Goal: Use online tool/utility: Use online tool/utility

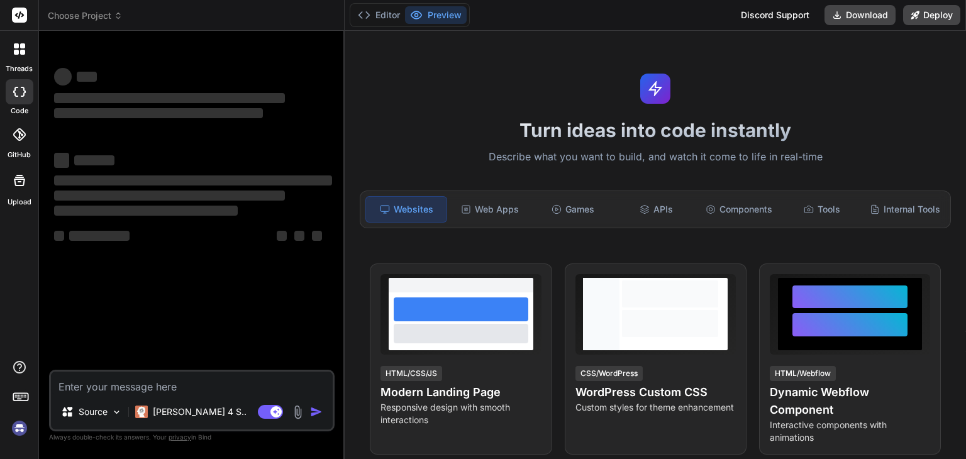
type textarea "x"
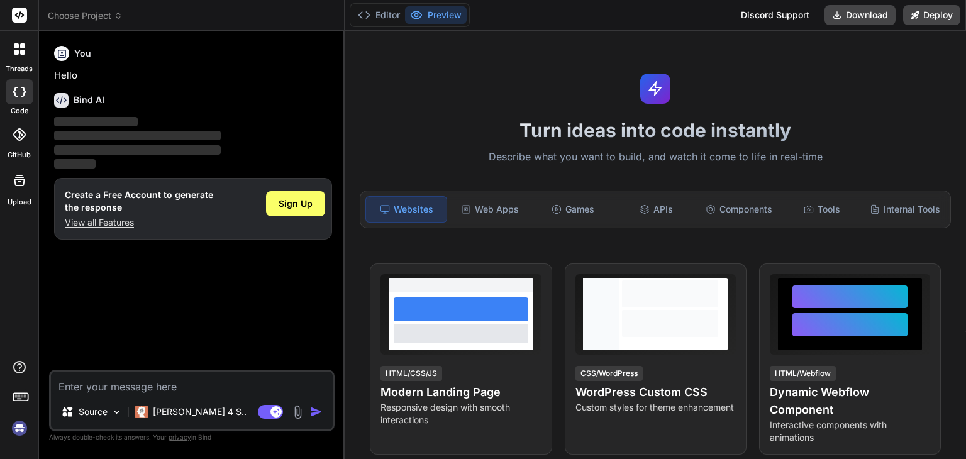
click at [18, 16] on rect at bounding box center [19, 15] width 15 height 15
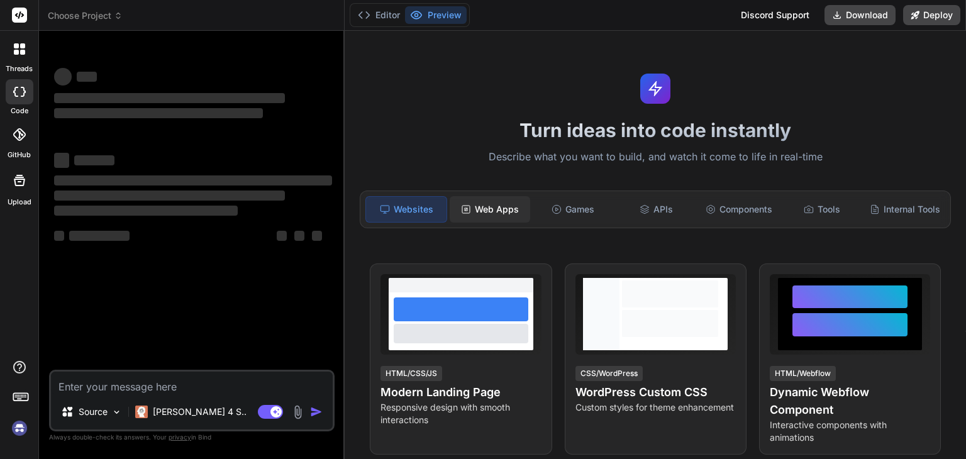
type textarea "x"
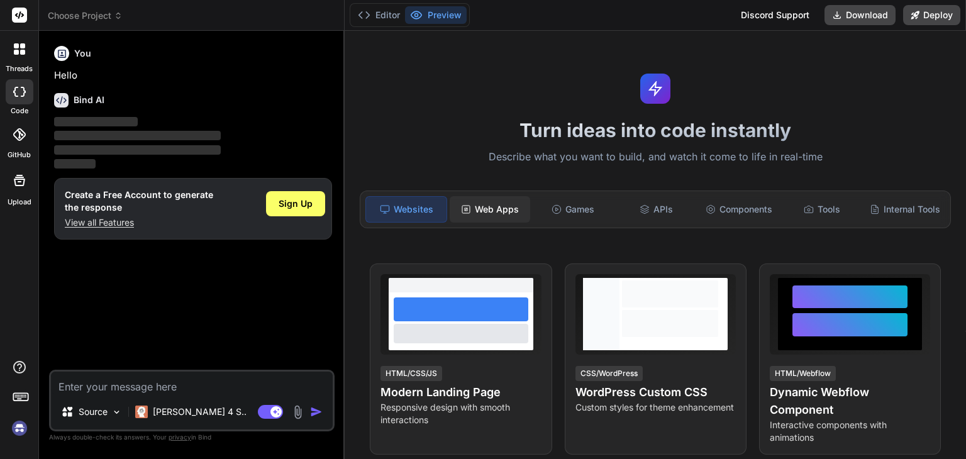
click at [478, 209] on div "Web Apps" at bounding box center [489, 209] width 80 height 26
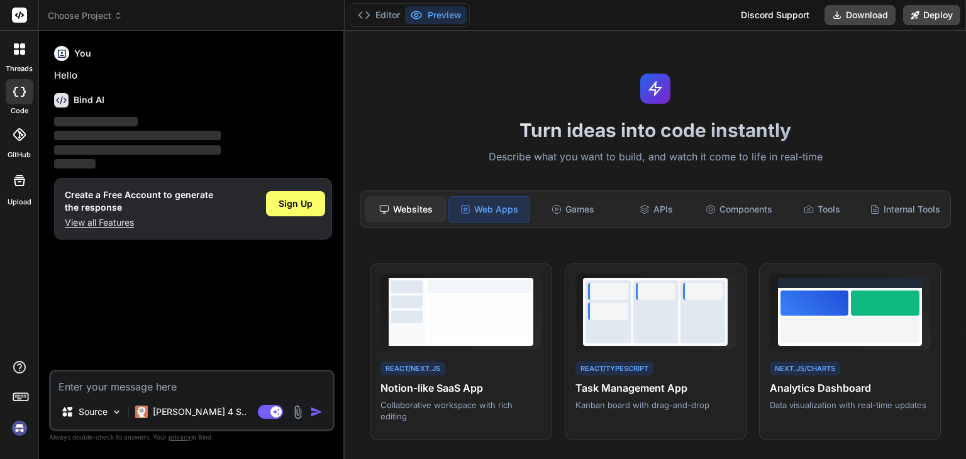
click at [405, 211] on div "Websites" at bounding box center [405, 209] width 80 height 26
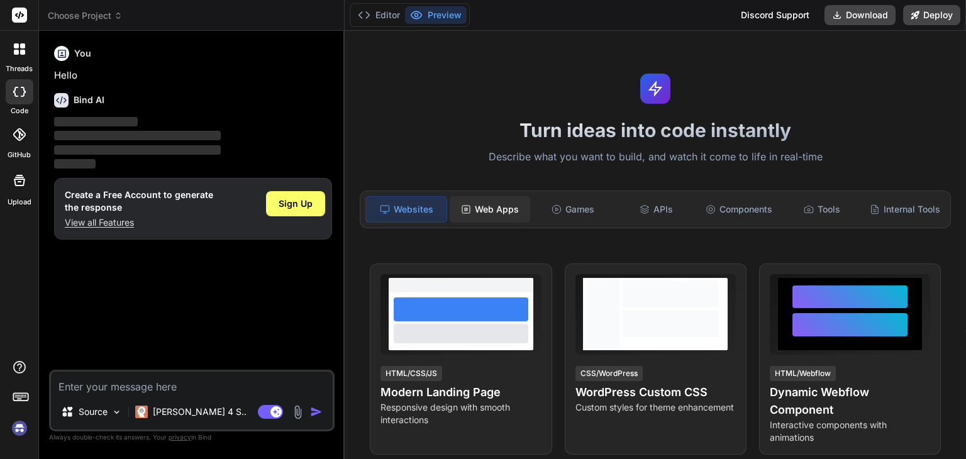
click at [479, 206] on div "Web Apps" at bounding box center [489, 209] width 80 height 26
